Goal: Information Seeking & Learning: Compare options

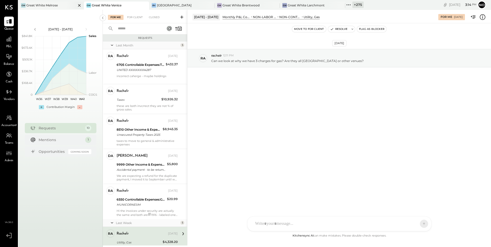
scroll to position [146, 0]
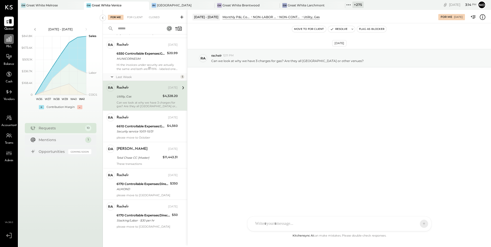
click at [8, 42] on icon at bounding box center [9, 39] width 7 height 7
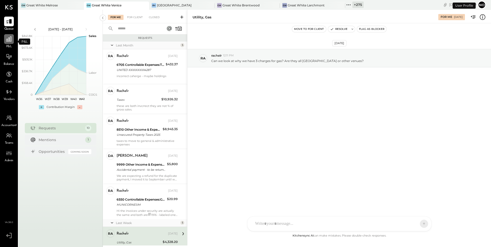
scroll to position [101, 0]
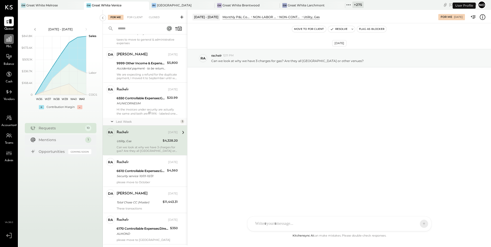
click at [9, 39] on icon at bounding box center [9, 39] width 7 height 7
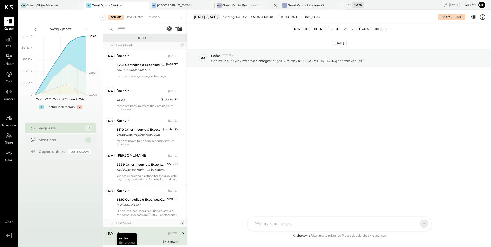
scroll to position [61, 0]
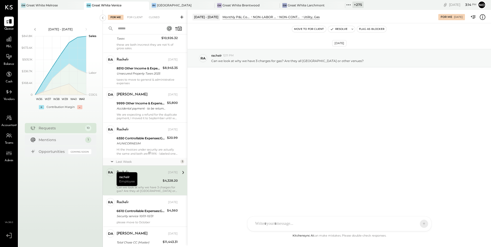
click at [347, 7] on icon at bounding box center [348, 5] width 7 height 7
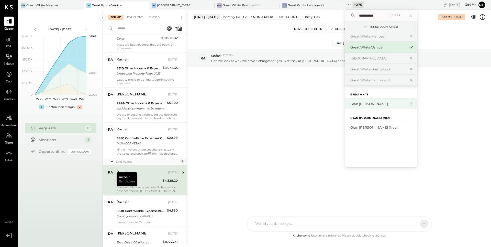
type input "**********"
click at [368, 102] on div "Gran [PERSON_NAME]" at bounding box center [377, 104] width 55 height 5
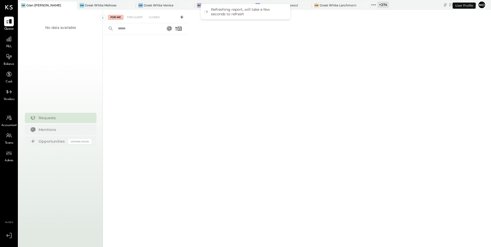
click at [370, 7] on icon at bounding box center [373, 5] width 7 height 7
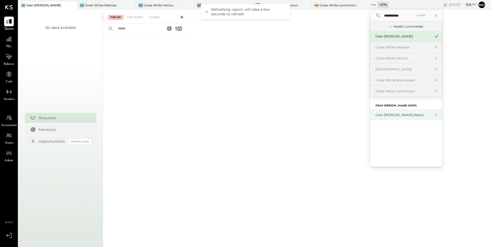
type input "**********"
click at [378, 114] on div "Gran [PERSON_NAME] (New)" at bounding box center [402, 115] width 55 height 5
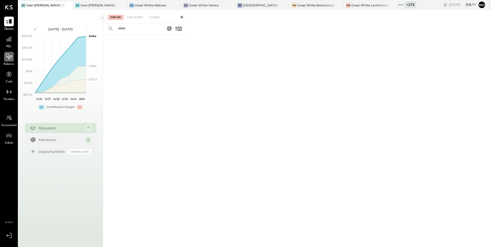
click at [8, 56] on icon at bounding box center [9, 56] width 7 height 7
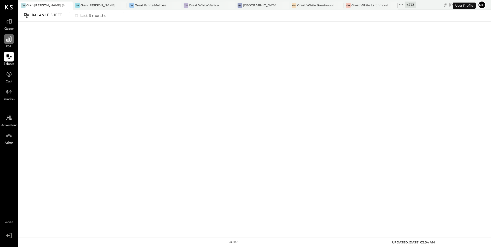
click at [8, 39] on icon at bounding box center [9, 39] width 7 height 7
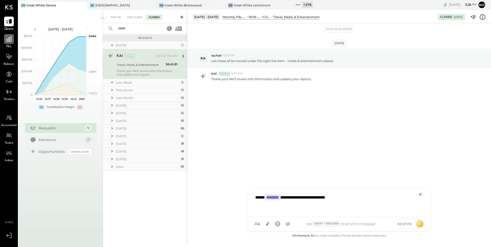
click at [10, 42] on icon at bounding box center [9, 39] width 7 height 7
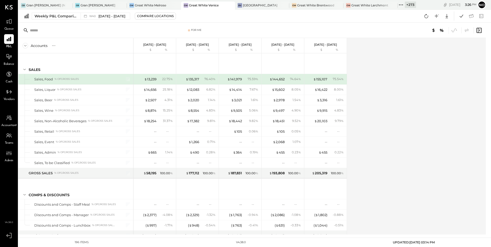
click at [12, 62] on span "Balance" at bounding box center [9, 64] width 11 height 5
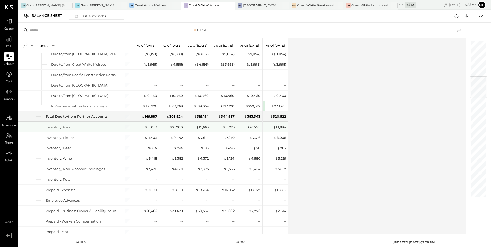
scroll to position [305, 0]
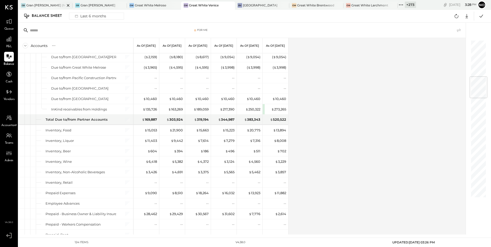
click at [52, 6] on div "Gran [PERSON_NAME] (New)" at bounding box center [45, 5] width 39 height 4
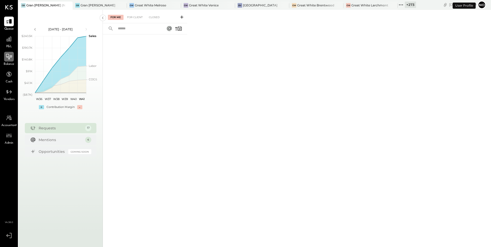
click at [8, 60] on icon at bounding box center [9, 56] width 7 height 7
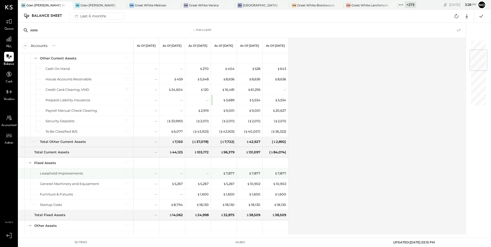
scroll to position [84, 0]
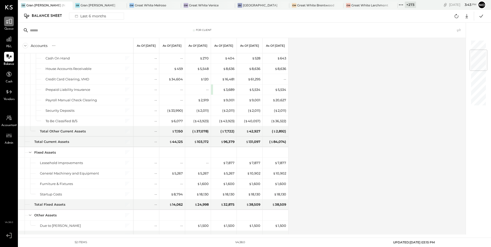
click at [6, 24] on icon at bounding box center [9, 21] width 7 height 7
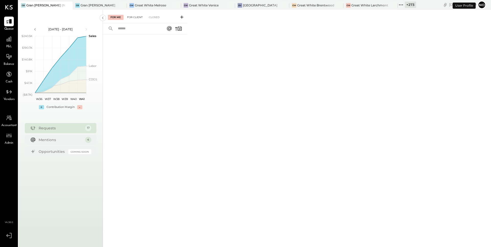
click at [137, 17] on div "For Client" at bounding box center [134, 17] width 21 height 5
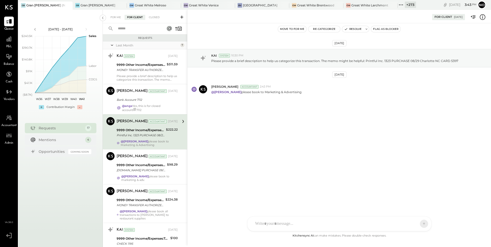
click at [260, 223] on div "FL Frankie Levangie PL Primo Luis Velasco A ange NB Noemi Balmaceda AR Alex Rac…" at bounding box center [339, 224] width 184 height 15
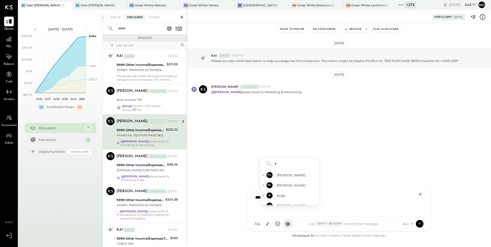
type input "**"
click at [287, 187] on span "ange" at bounding box center [296, 185] width 40 height 5
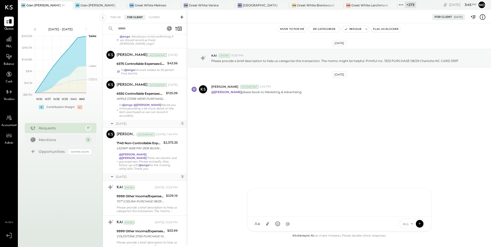
scroll to position [447, 0]
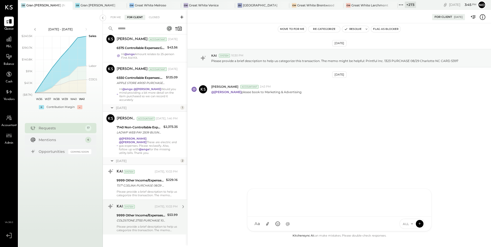
click at [137, 213] on div "9999 Other Income/Expenses:To Be Classified" at bounding box center [140, 215] width 49 height 5
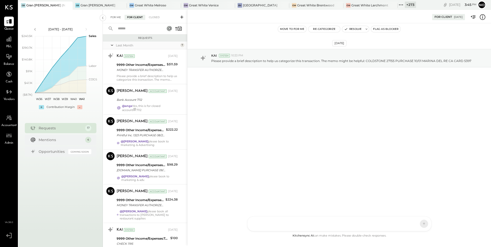
click at [114, 17] on div "For Me" at bounding box center [116, 17] width 16 height 5
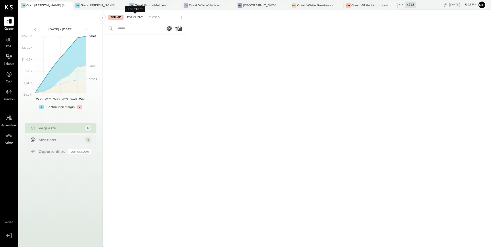
click at [131, 19] on div "For Client" at bounding box center [134, 17] width 21 height 5
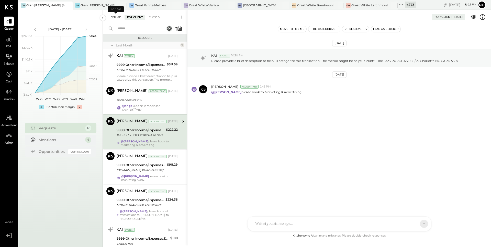
click at [116, 18] on div "For Me" at bounding box center [116, 17] width 16 height 5
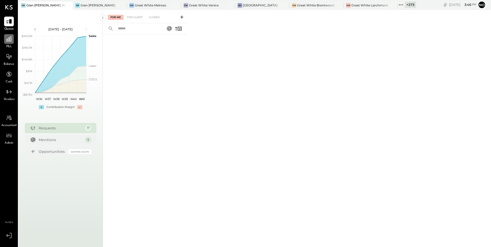
click at [10, 42] on icon at bounding box center [9, 39] width 7 height 7
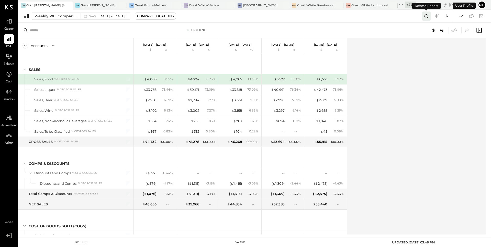
click at [425, 16] on icon at bounding box center [426, 16] width 7 height 7
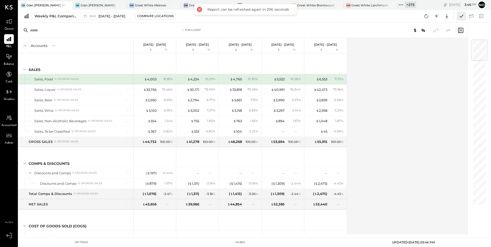
click at [461, 16] on icon at bounding box center [461, 16] width 7 height 7
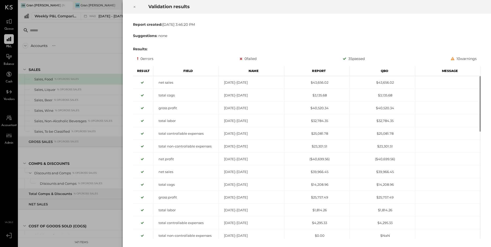
click at [134, 9] on icon at bounding box center [134, 7] width 3 height 6
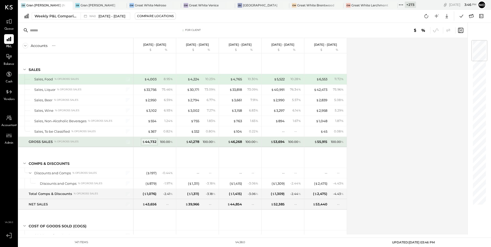
scroll to position [4, 0]
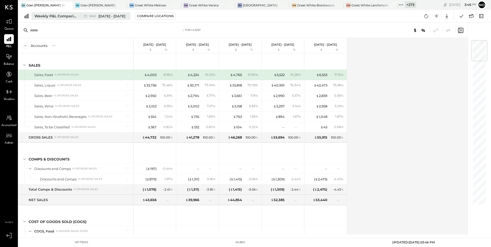
click at [103, 15] on span "[DATE] - [DATE]" at bounding box center [111, 16] width 27 height 5
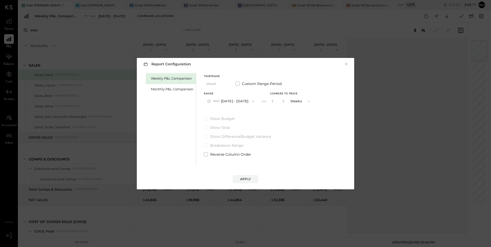
click at [116, 53] on div "Report Configuration × Weekly P&L Comparison Monthly P&L Comparison Timeframe W…" at bounding box center [245, 123] width 491 height 247
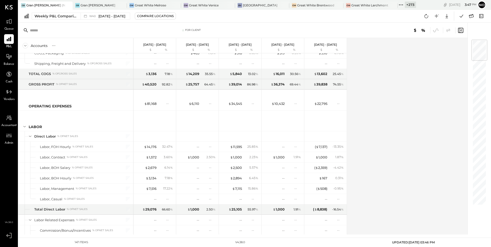
scroll to position [0, 0]
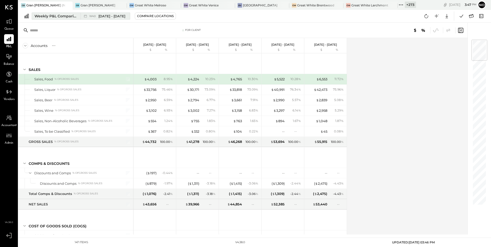
click at [94, 17] on span "W40" at bounding box center [93, 16] width 8 height 3
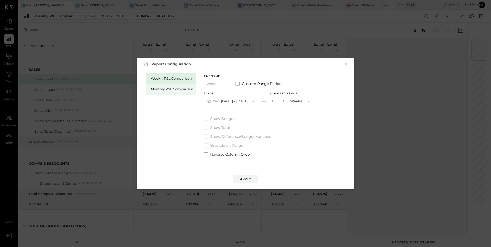
click at [159, 88] on div "Monthly P&L Comparison" at bounding box center [172, 89] width 42 height 5
click at [224, 101] on button "M10 Oct 1 - 31, 2025" at bounding box center [230, 101] width 53 height 9
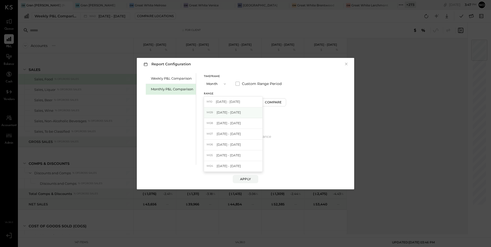
click at [225, 112] on span "Sep 1 - 30, 2025" at bounding box center [228, 112] width 24 height 4
click at [270, 101] on div "Compare" at bounding box center [273, 102] width 17 height 4
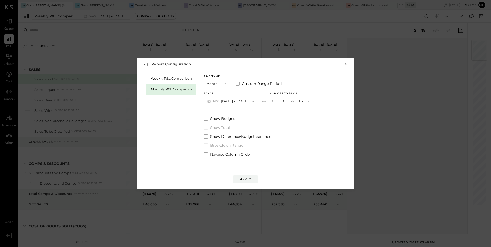
click at [282, 101] on icon "button" at bounding box center [283, 101] width 3 height 3
type input "*"
click at [249, 180] on div "Apply" at bounding box center [245, 179] width 11 height 4
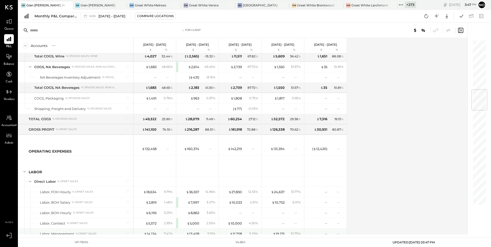
scroll to position [427, 0]
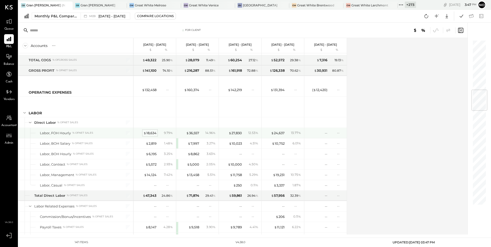
click at [148, 135] on div "$ 18,634" at bounding box center [149, 133] width 13 height 5
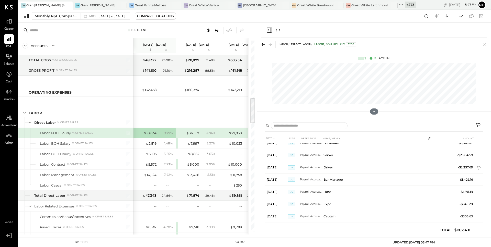
scroll to position [193, 0]
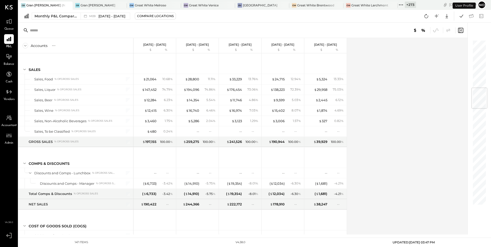
scroll to position [411, 0]
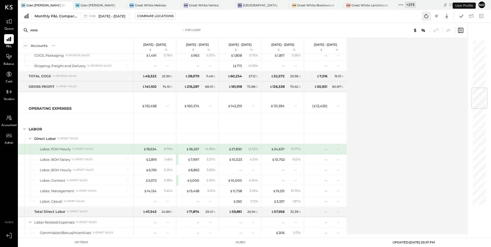
click at [425, 16] on icon at bounding box center [426, 16] width 7 height 7
click at [462, 16] on icon at bounding box center [461, 16] width 7 height 7
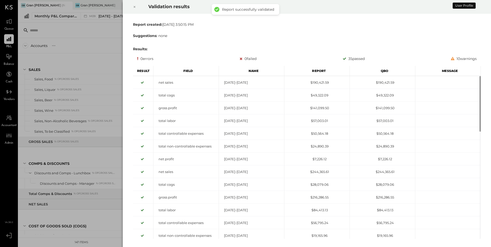
scroll to position [411, 0]
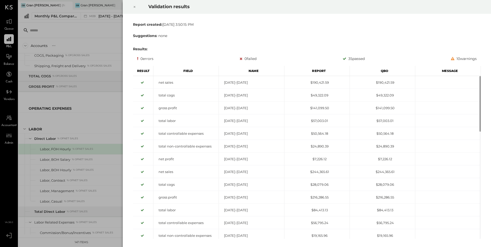
click at [136, 7] on icon at bounding box center [134, 7] width 3 height 6
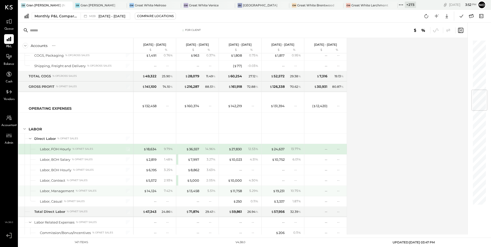
scroll to position [428, 0]
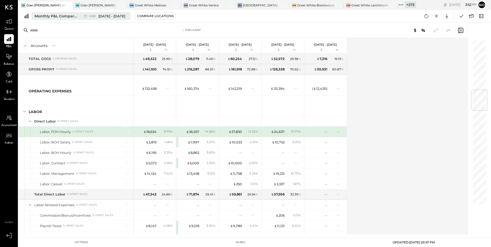
click at [68, 17] on div "Monthly P&L Comparison" at bounding box center [55, 16] width 43 height 5
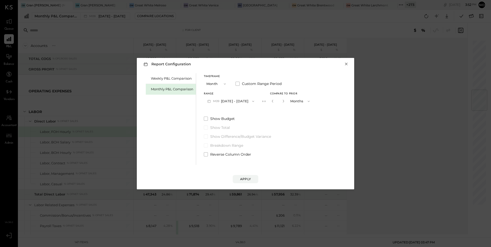
click at [347, 63] on button "×" at bounding box center [346, 64] width 5 height 5
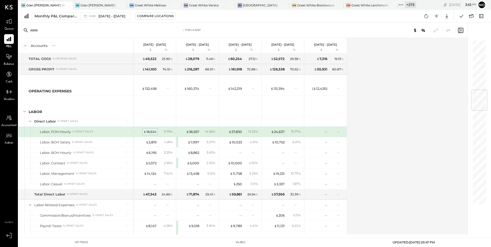
click at [152, 131] on div "$ 18,634" at bounding box center [149, 132] width 13 height 5
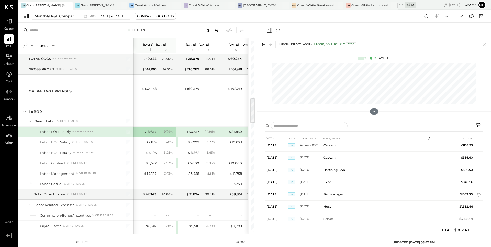
scroll to position [78, 0]
click at [484, 44] on icon at bounding box center [484, 44] width 7 height 7
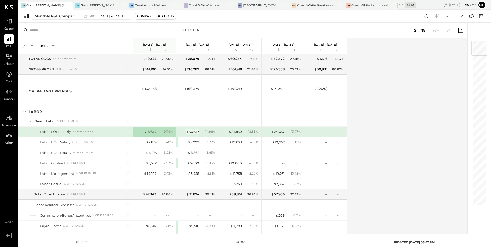
click at [193, 132] on div "$ 36,557" at bounding box center [192, 132] width 13 height 5
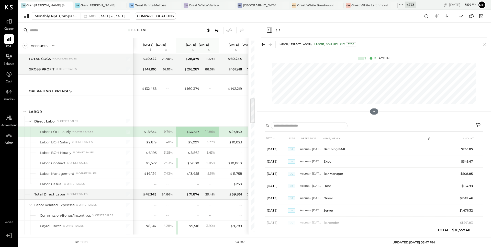
scroll to position [589, 0]
click at [485, 45] on icon at bounding box center [484, 44] width 7 height 7
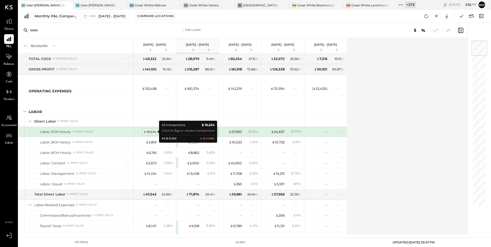
click at [153, 132] on div "$ 18,634" at bounding box center [149, 132] width 13 height 5
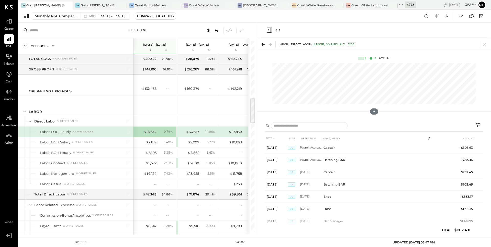
scroll to position [248, 0]
click at [485, 44] on icon at bounding box center [484, 44] width 7 height 7
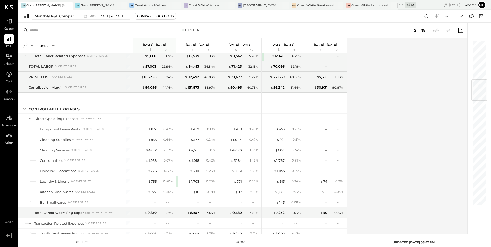
scroll to position [341, 0]
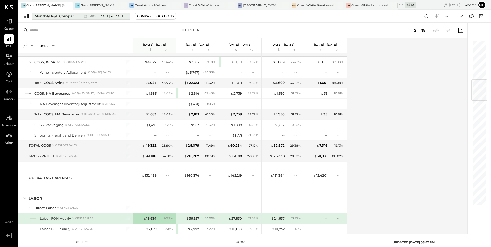
click at [93, 19] on button "Monthly P&L Comparison M09 Sep 1 - 30, 2025" at bounding box center [81, 16] width 98 height 7
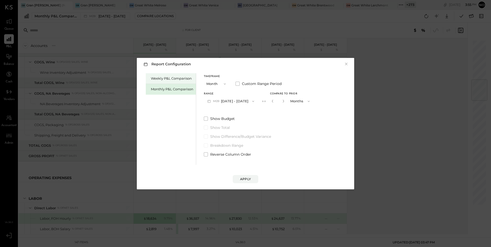
click at [168, 78] on div "Weekly P&L Comparison" at bounding box center [172, 78] width 42 height 5
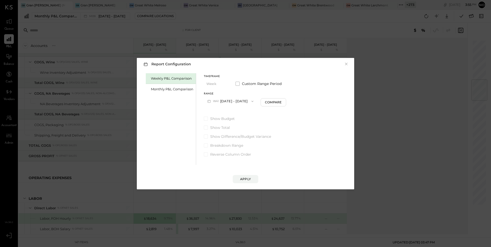
click at [250, 101] on icon "button" at bounding box center [252, 101] width 4 height 4
click at [229, 114] on span "[DATE] - [DATE]" at bounding box center [228, 112] width 24 height 4
click at [273, 105] on button "Compare" at bounding box center [274, 102] width 26 height 8
click at [285, 100] on icon "button" at bounding box center [283, 101] width 3 height 3
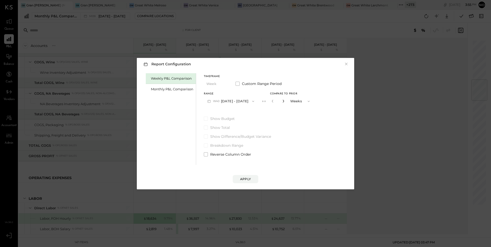
click at [285, 100] on icon "button" at bounding box center [283, 101] width 3 height 3
type input "*"
click at [246, 178] on div "Apply" at bounding box center [245, 179] width 11 height 4
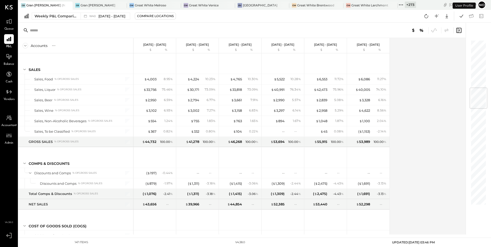
scroll to position [411, 0]
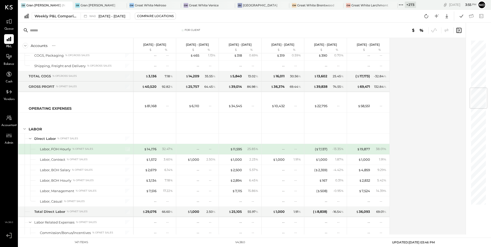
click at [419, 18] on div "Weekly P&L Comparison W40 Sep 29 - Oct 5, 2025 Compare Locations Google Sheets …" at bounding box center [254, 16] width 472 height 13
click at [427, 15] on icon at bounding box center [426, 16] width 7 height 7
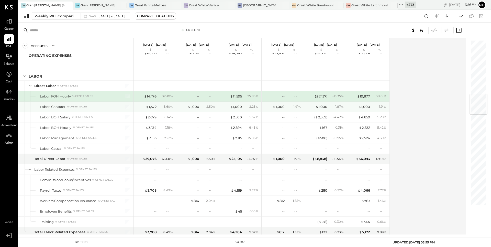
scroll to position [463, 0]
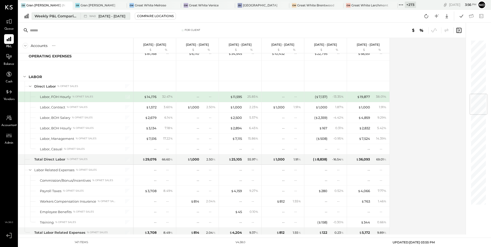
click at [120, 15] on span "[DATE] - [DATE]" at bounding box center [111, 16] width 27 height 5
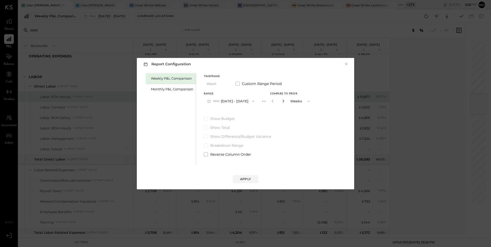
click at [284, 100] on icon "button" at bounding box center [282, 101] width 1 height 3
type input "*"
click at [250, 179] on div "Apply" at bounding box center [245, 179] width 11 height 4
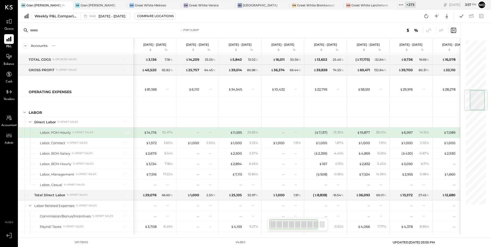
click at [12, 40] on icon at bounding box center [9, 39] width 7 height 7
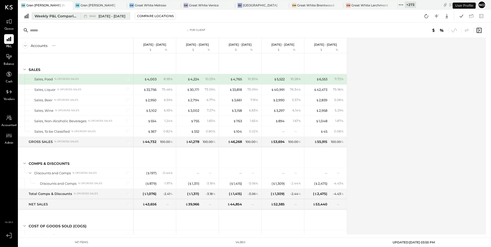
click at [114, 17] on span "[DATE] - [DATE]" at bounding box center [111, 16] width 27 height 5
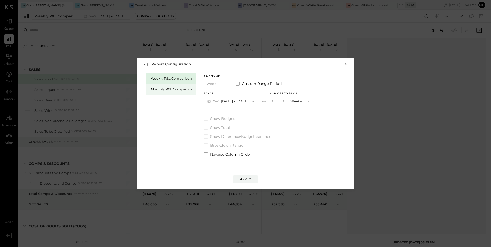
click at [167, 86] on div "Monthly P&L Comparison" at bounding box center [171, 89] width 50 height 11
click at [237, 103] on button "M10 Oct 1 - 31, 2025" at bounding box center [230, 101] width 53 height 9
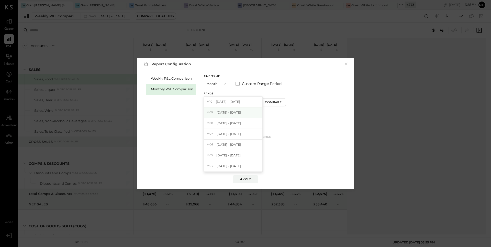
click at [229, 113] on span "Sep 1 - 30, 2025" at bounding box center [228, 112] width 24 height 4
click at [273, 115] on div "Timeframe Month Custom Range Period Range M09 Sep 1 - 30, 2025 Compare Show Bud…" at bounding box center [245, 115] width 83 height 84
click at [243, 179] on div "Apply" at bounding box center [245, 179] width 11 height 4
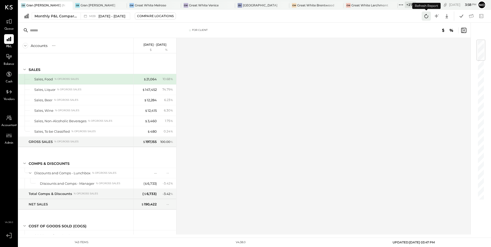
click at [425, 15] on icon at bounding box center [426, 16] width 7 height 7
click at [9, 22] on icon at bounding box center [9, 21] width 7 height 7
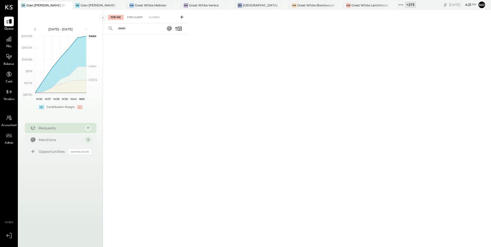
click at [134, 19] on div "For Client" at bounding box center [134, 17] width 21 height 5
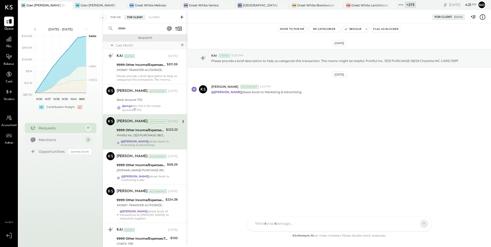
click at [116, 18] on div "For Me" at bounding box center [116, 17] width 16 height 5
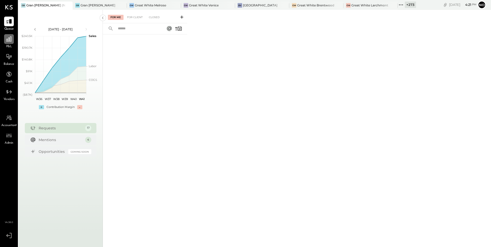
click at [11, 40] on icon at bounding box center [9, 39] width 7 height 7
